Goal: Find contact information: Find contact information

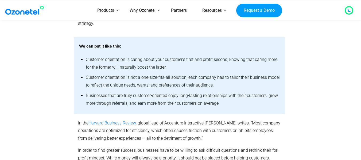
scroll to position [741, 0]
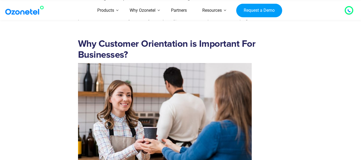
click at [250, 41] on h2 "Why Customer Orientation is Important For Businesses?" at bounding box center [179, 50] width 203 height 22
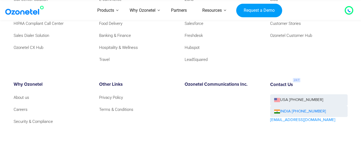
scroll to position [3822, 0]
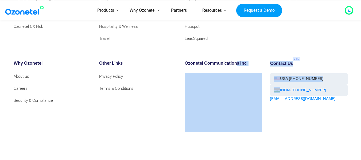
drag, startPoint x: 237, startPoint y: 49, endPoint x: 278, endPoint y: 73, distance: 46.9
click at [278, 73] on div "Products Call Center Solution Business Phone System HIPAA Compliant Call Center…" at bounding box center [181, 57] width 342 height 188
click at [278, 89] on img at bounding box center [278, 91] width 6 height 4
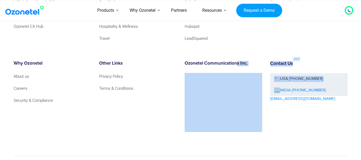
click at [332, 87] on div "Contact Us USA [PHONE_NUMBER] INDIA [PHONE_NUMBER] [EMAIL_ADDRESS][DOMAIN_NAME]" at bounding box center [309, 96] width 86 height 71
